Goal: Find specific page/section: Find specific page/section

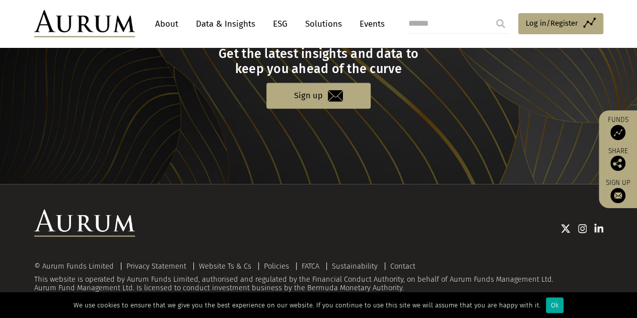
scroll to position [1092, 0]
click at [546, 300] on div "Ok" at bounding box center [555, 305] width 18 height 16
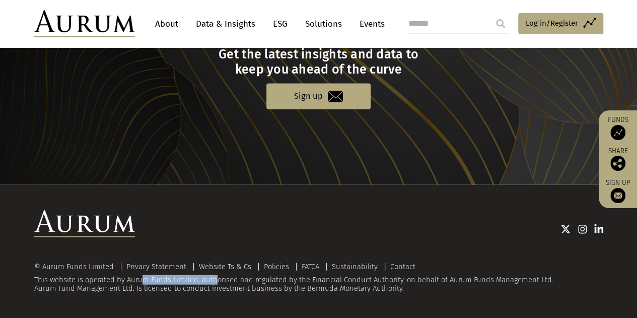
drag, startPoint x: 199, startPoint y: 277, endPoint x: 123, endPoint y: 274, distance: 75.7
click at [123, 274] on div "© Aurum Funds Limited Privacy Statement Website Ts & Cs Policies FATCA Sustaina…" at bounding box center [318, 277] width 569 height 31
drag, startPoint x: 448, startPoint y: 281, endPoint x: 543, endPoint y: 283, distance: 95.2
click at [543, 283] on div "© Aurum Funds Limited Privacy Statement Website Ts & Cs Policies FATCA Sustaina…" at bounding box center [318, 277] width 569 height 31
click at [398, 262] on link "Contact" at bounding box center [402, 266] width 25 height 9
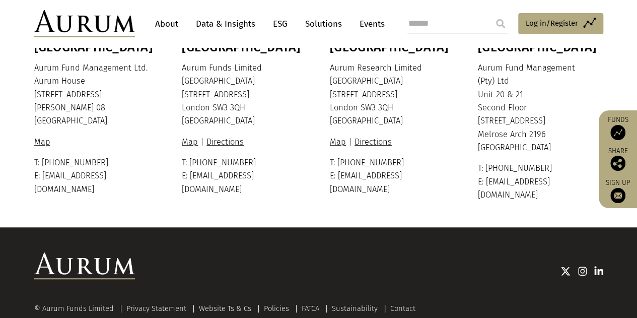
scroll to position [332, 0]
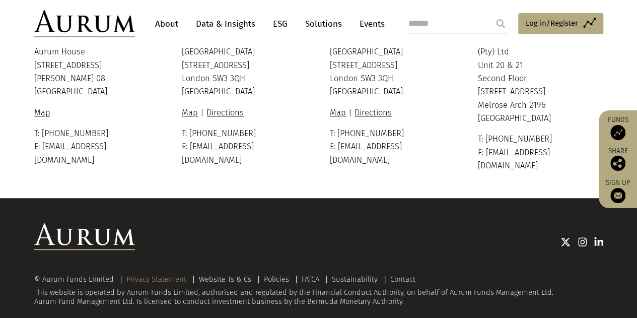
click at [165, 275] on link "Privacy Statement" at bounding box center [156, 279] width 60 height 9
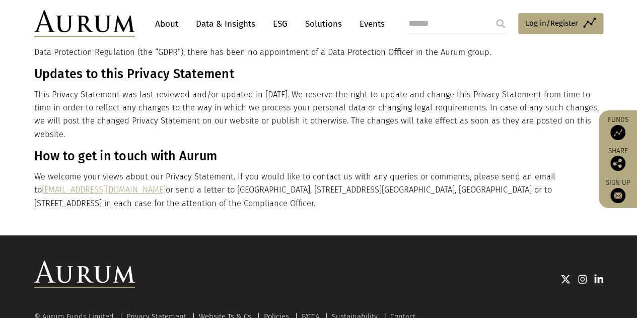
scroll to position [2019, 0]
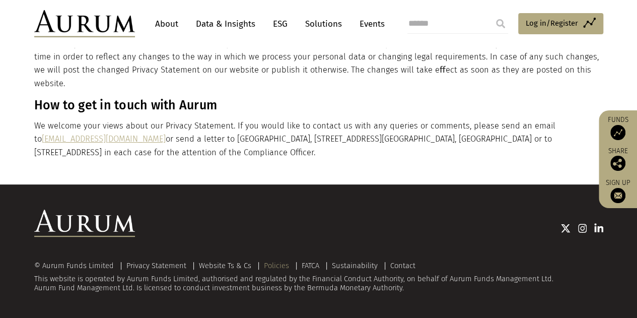
click at [275, 264] on link "Policies" at bounding box center [276, 265] width 25 height 9
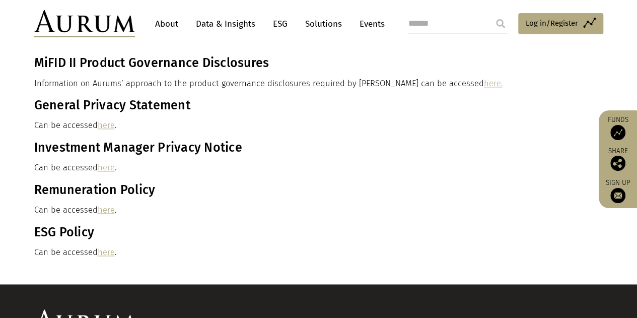
scroll to position [620, 0]
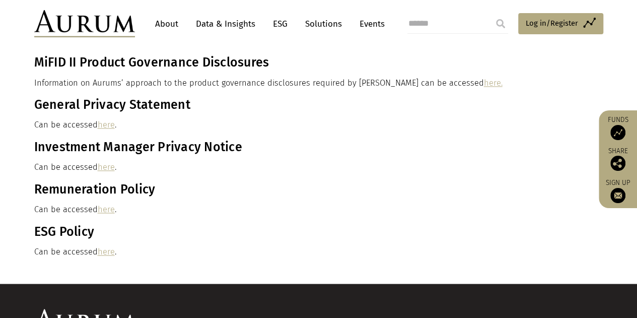
click at [105, 169] on link "here" at bounding box center [106, 167] width 17 height 10
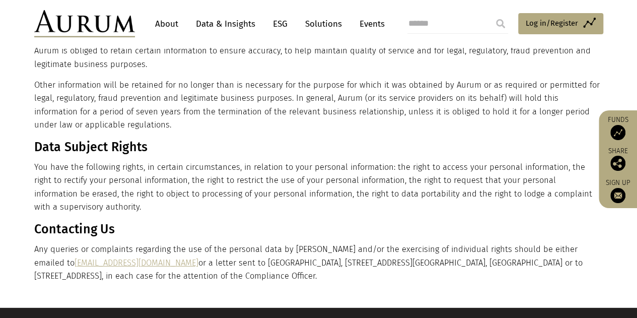
scroll to position [1400, 0]
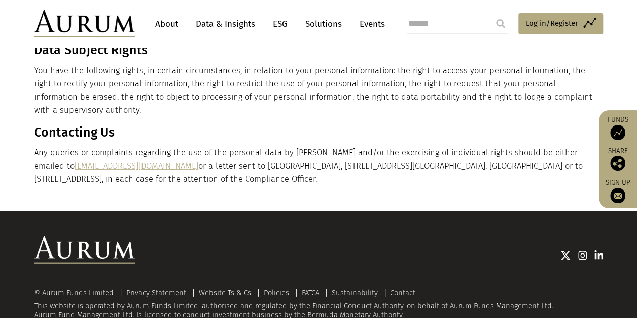
drag, startPoint x: 445, startPoint y: 278, endPoint x: 596, endPoint y: 281, distance: 150.7
click at [596, 289] on div "© Aurum Funds Limited Privacy Statement Website Ts & Cs Policies FATCA Sustaina…" at bounding box center [318, 304] width 569 height 31
copy div "Aurum Funds Management Ltd."
